Goal: Information Seeking & Learning: Learn about a topic

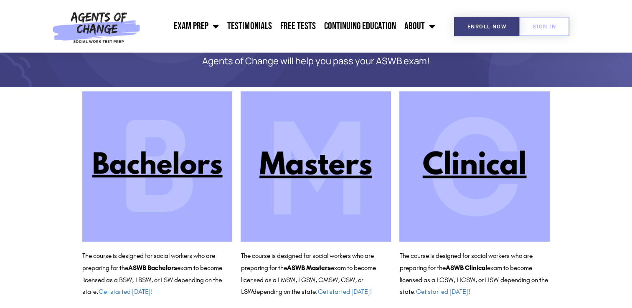
scroll to position [60, 0]
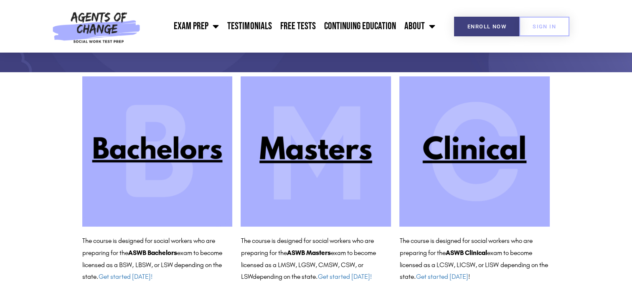
click at [328, 147] on img at bounding box center [316, 151] width 150 height 150
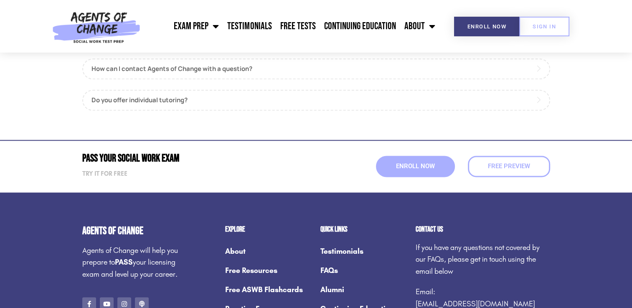
scroll to position [1067, 0]
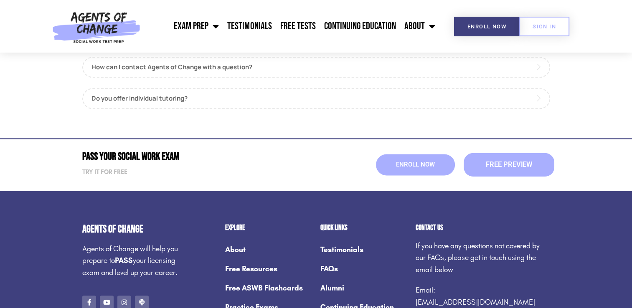
click at [516, 170] on link "Free Preview" at bounding box center [509, 164] width 91 height 23
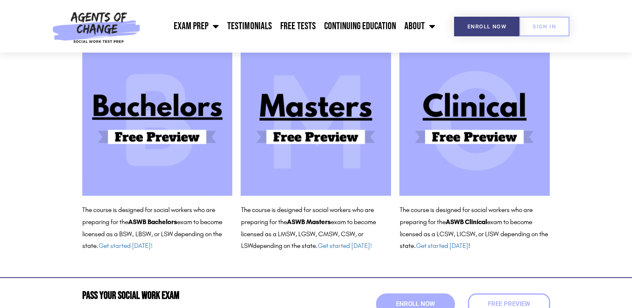
scroll to position [94, 0]
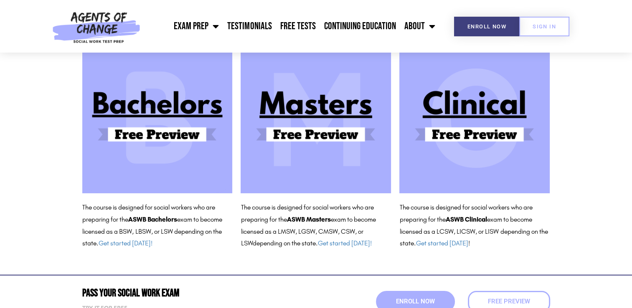
click at [321, 124] on img at bounding box center [316, 118] width 150 height 150
click at [293, 111] on img at bounding box center [316, 118] width 150 height 150
